Goal: Find specific page/section: Find specific page/section

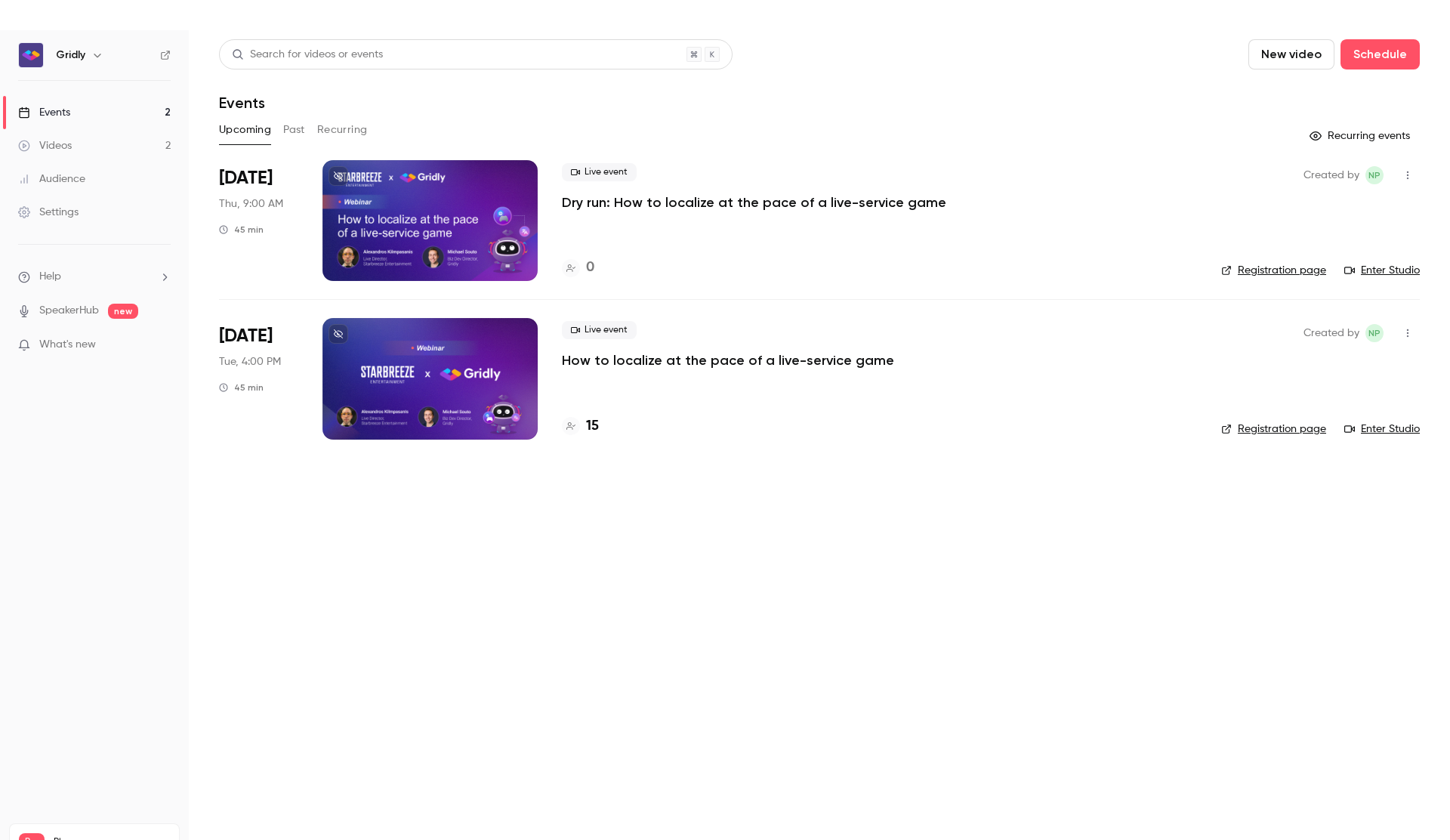
click at [624, 365] on p "How to localize at the pace of a live-service game" at bounding box center [728, 360] width 332 height 18
